Goal: Task Accomplishment & Management: Use online tool/utility

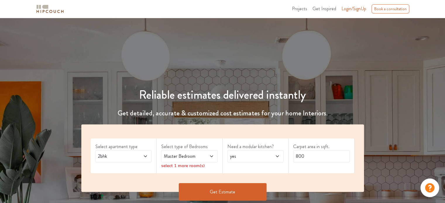
click at [127, 155] on span "2bhk" at bounding box center [116, 156] width 38 height 7
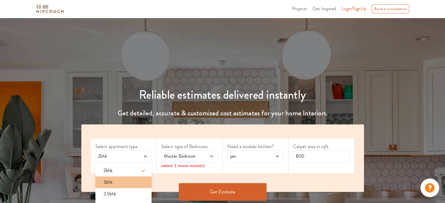
click at [111, 182] on span "3bhk" at bounding box center [107, 182] width 9 height 7
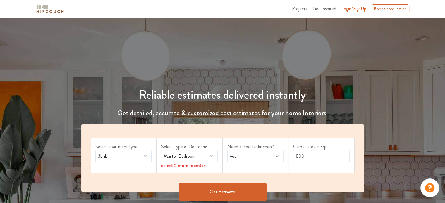
click at [201, 158] on span at bounding box center [207, 156] width 13 height 7
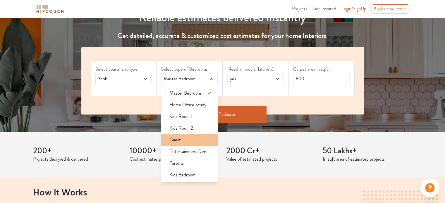
scroll to position [88, 0]
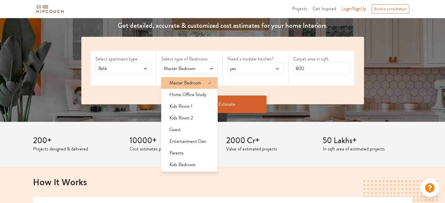
click at [195, 82] on span "Master Bedroom" at bounding box center [185, 83] width 32 height 7
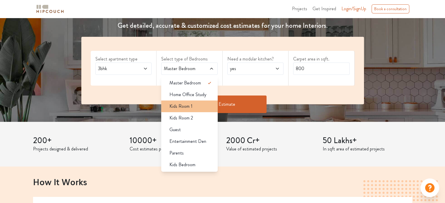
click at [191, 108] on span "Kids Room 1" at bounding box center [180, 106] width 23 height 7
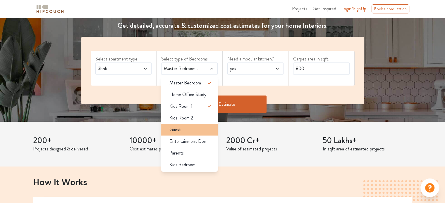
click at [179, 128] on span "Guest" at bounding box center [174, 129] width 11 height 7
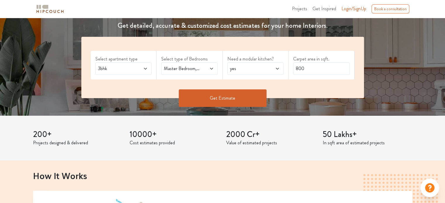
click at [210, 68] on icon at bounding box center [211, 69] width 3 height 2
click at [261, 71] on span "yes" at bounding box center [248, 68] width 38 height 7
drag, startPoint x: 324, startPoint y: 70, endPoint x: 271, endPoint y: 73, distance: 52.4
click at [271, 73] on div "Select apartment type 3bhk Select type of Bedrooms Master Bedroom,Kids Room 1,G…" at bounding box center [222, 67] width 282 height 61
type input "1000"
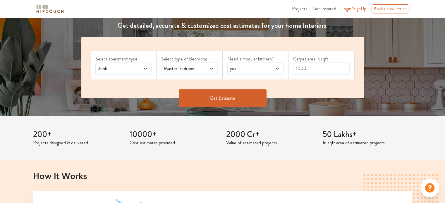
click at [238, 94] on button "Get Estimate" at bounding box center [223, 98] width 88 height 18
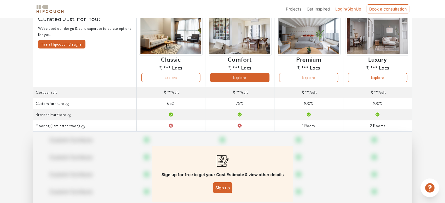
scroll to position [58, 0]
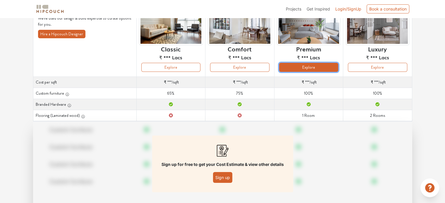
click at [305, 68] on button "Explore" at bounding box center [308, 67] width 59 height 9
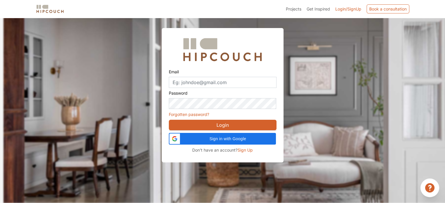
scroll to position [18, 0]
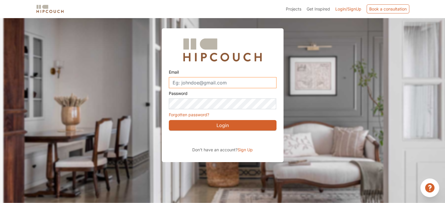
click at [192, 81] on input "Email" at bounding box center [223, 82] width 108 height 11
type input "gverma1983@gmail.com"
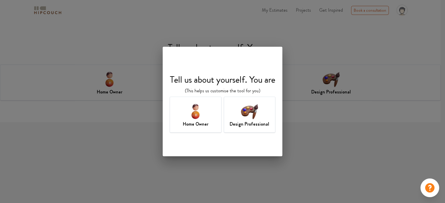
click at [197, 118] on img at bounding box center [195, 111] width 19 height 19
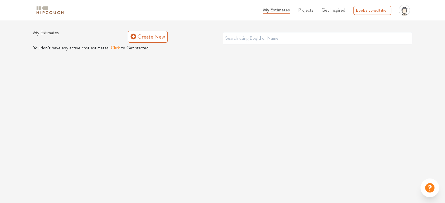
click at [111, 49] on button "Click" at bounding box center [115, 47] width 9 height 7
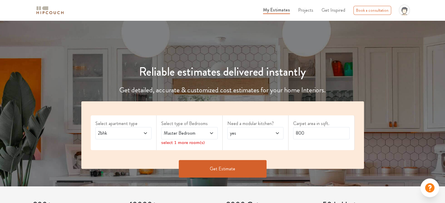
scroll to position [58, 0]
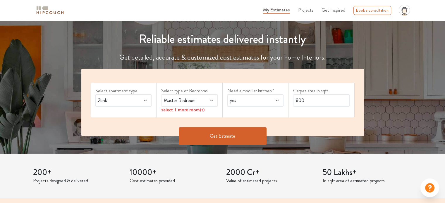
click at [207, 100] on span at bounding box center [207, 100] width 13 height 7
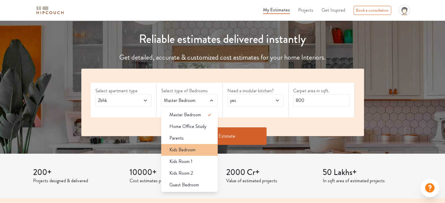
click at [194, 151] on span "Kids Bedroom" at bounding box center [182, 149] width 26 height 7
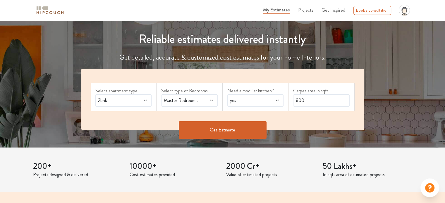
click at [145, 99] on icon at bounding box center [145, 100] width 5 height 5
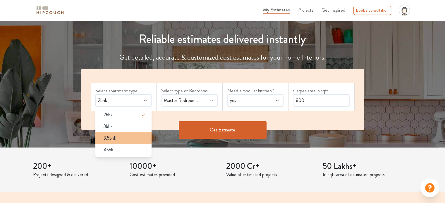
click at [117, 137] on div "3.5bhk" at bounding box center [125, 138] width 53 height 7
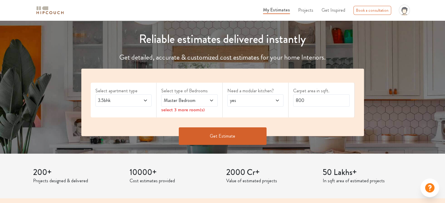
click at [120, 101] on span "3.5bhk" at bounding box center [116, 100] width 38 height 7
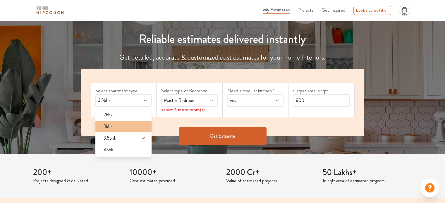
click at [117, 127] on div "3bhk" at bounding box center [125, 126] width 53 height 7
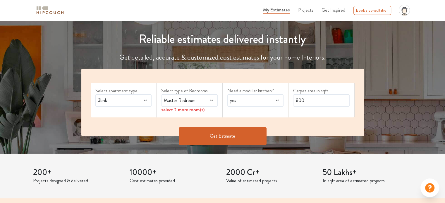
click at [209, 99] on icon at bounding box center [211, 100] width 5 height 5
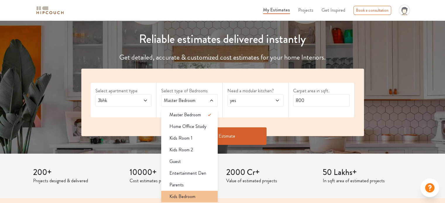
click at [190, 196] on span "Kids Bedroom" at bounding box center [182, 196] width 26 height 7
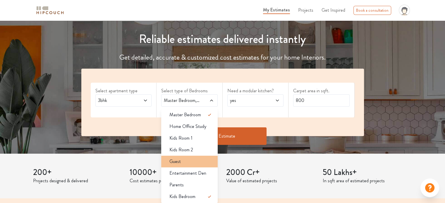
click at [180, 160] on span "Guest" at bounding box center [174, 161] width 11 height 7
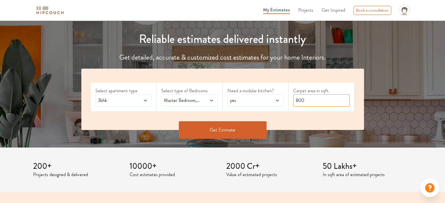
drag, startPoint x: 316, startPoint y: 100, endPoint x: 286, endPoint y: 102, distance: 29.9
click at [286, 102] on div "Select apartment type 3bhk Select type of Bedrooms Master Bedroom,Guest,Kids Be…" at bounding box center [222, 99] width 282 height 61
type input "1000"
click at [220, 125] on button "Get Estimate" at bounding box center [223, 130] width 88 height 18
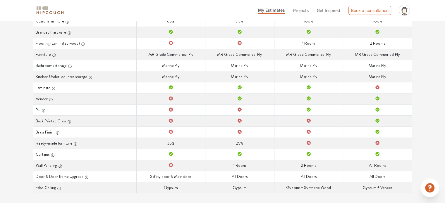
scroll to position [137, 0]
